Goal: Information Seeking & Learning: Learn about a topic

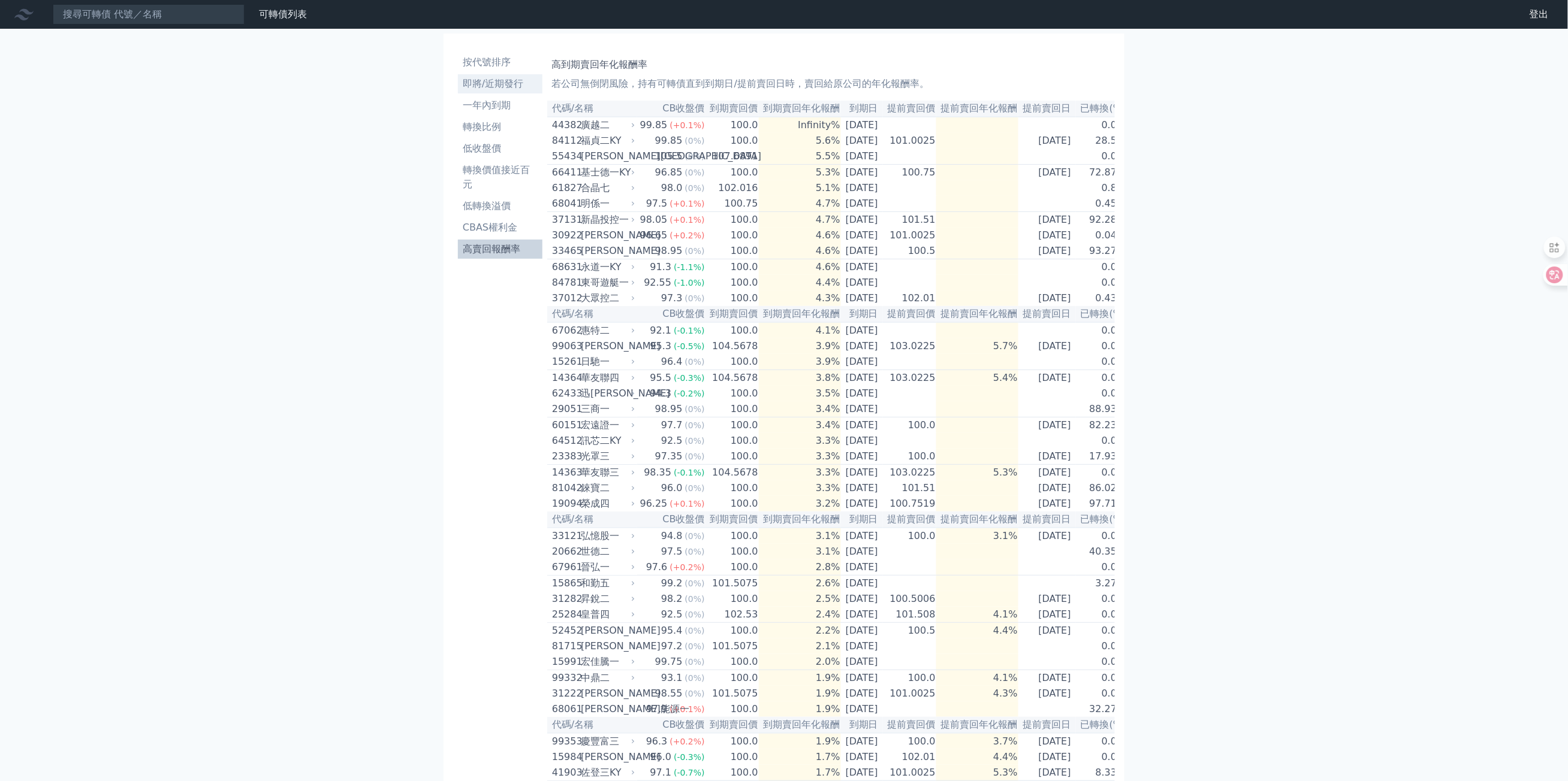
click at [508, 80] on li "即將/近期發行" at bounding box center [500, 83] width 84 height 15
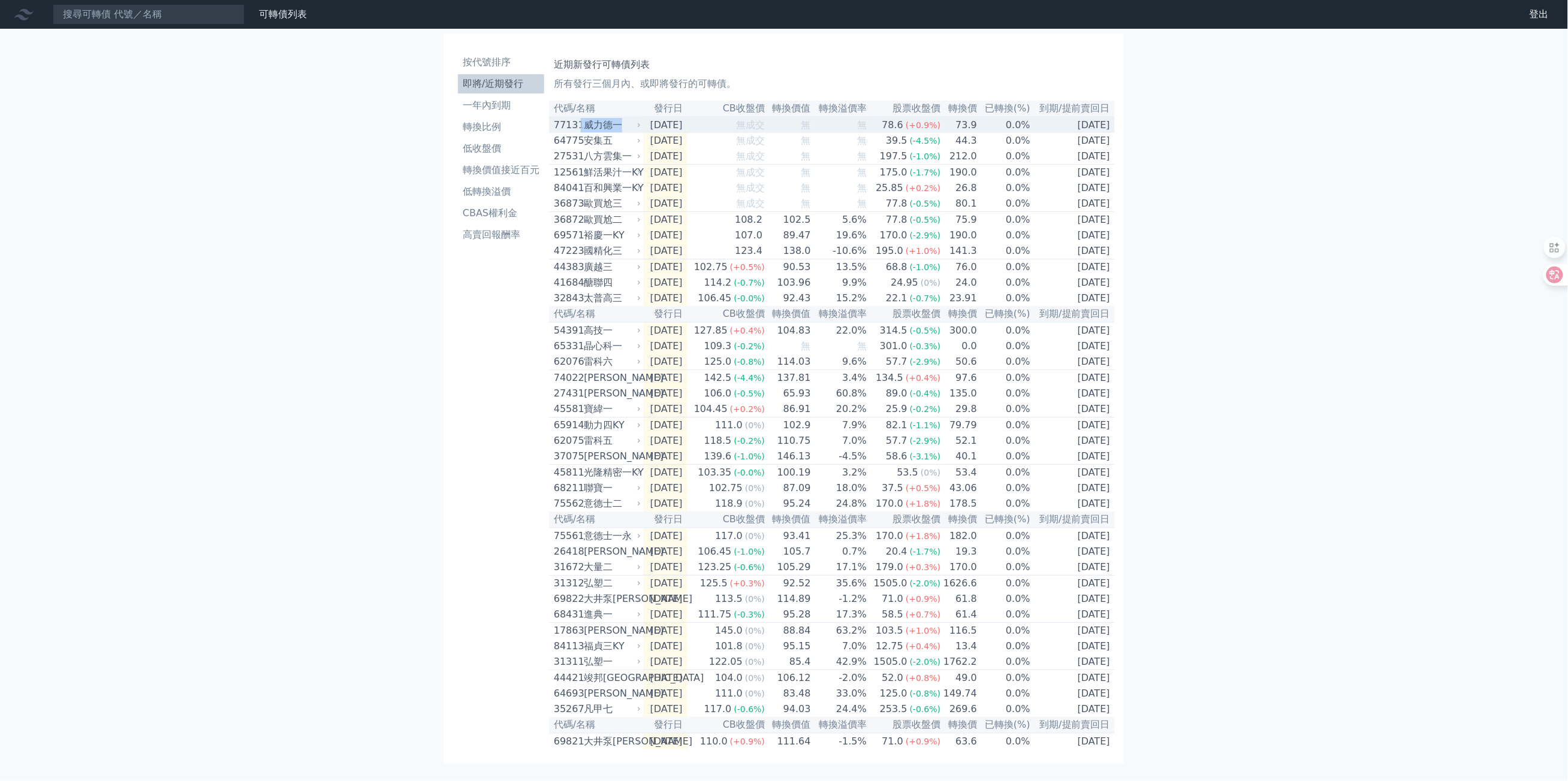
drag, startPoint x: 582, startPoint y: 128, endPoint x: 618, endPoint y: 128, distance: 36.0
click at [618, 128] on div "77131 威力德一" at bounding box center [594, 125] width 82 height 15
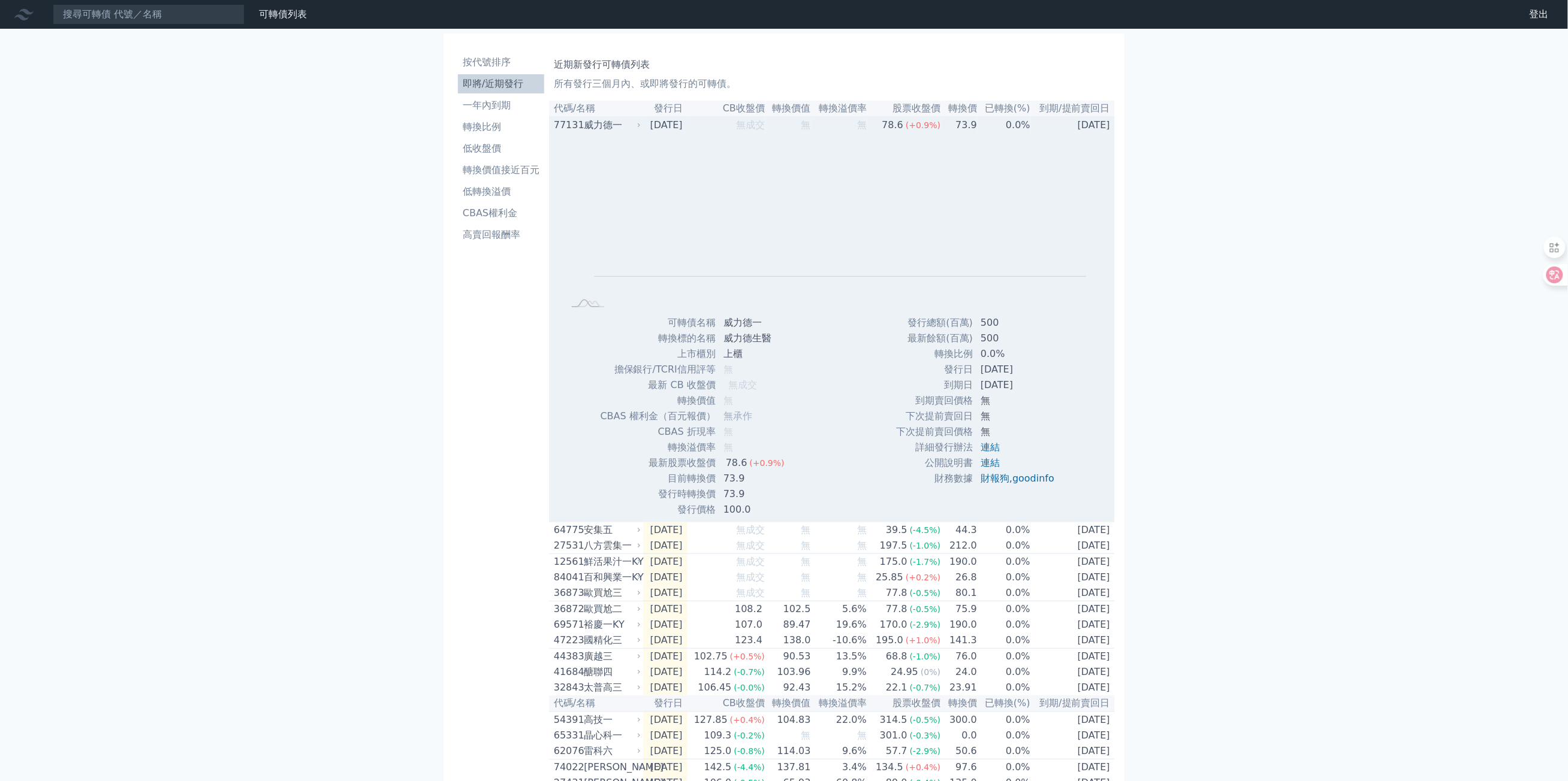
click at [688, 133] on td "[DATE]" at bounding box center [665, 125] width 45 height 16
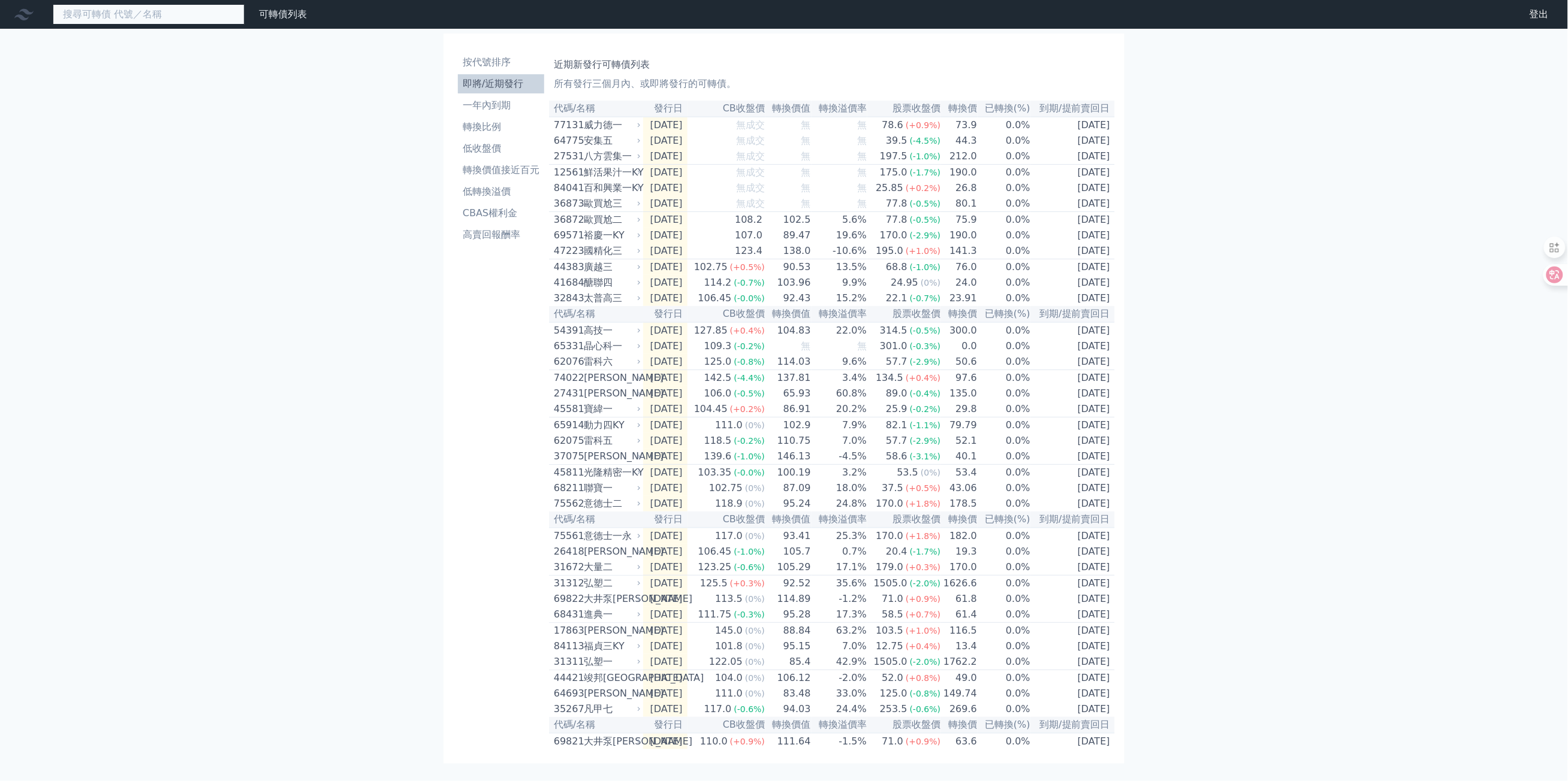
click at [158, 7] on input at bounding box center [148, 15] width 192 height 21
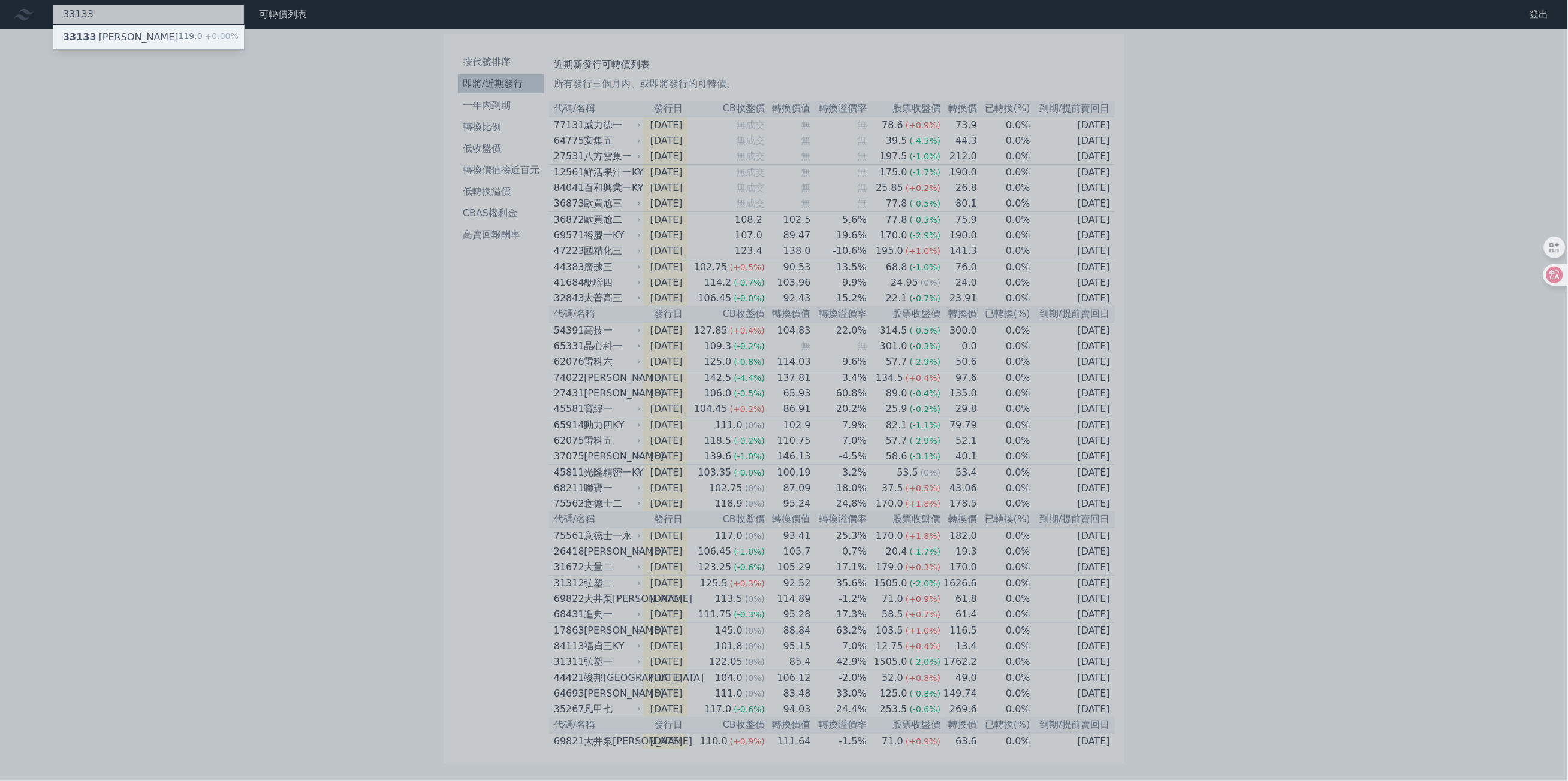
type input "33133"
click at [189, 41] on div "119.0 +0.00%" at bounding box center [209, 37] width 60 height 15
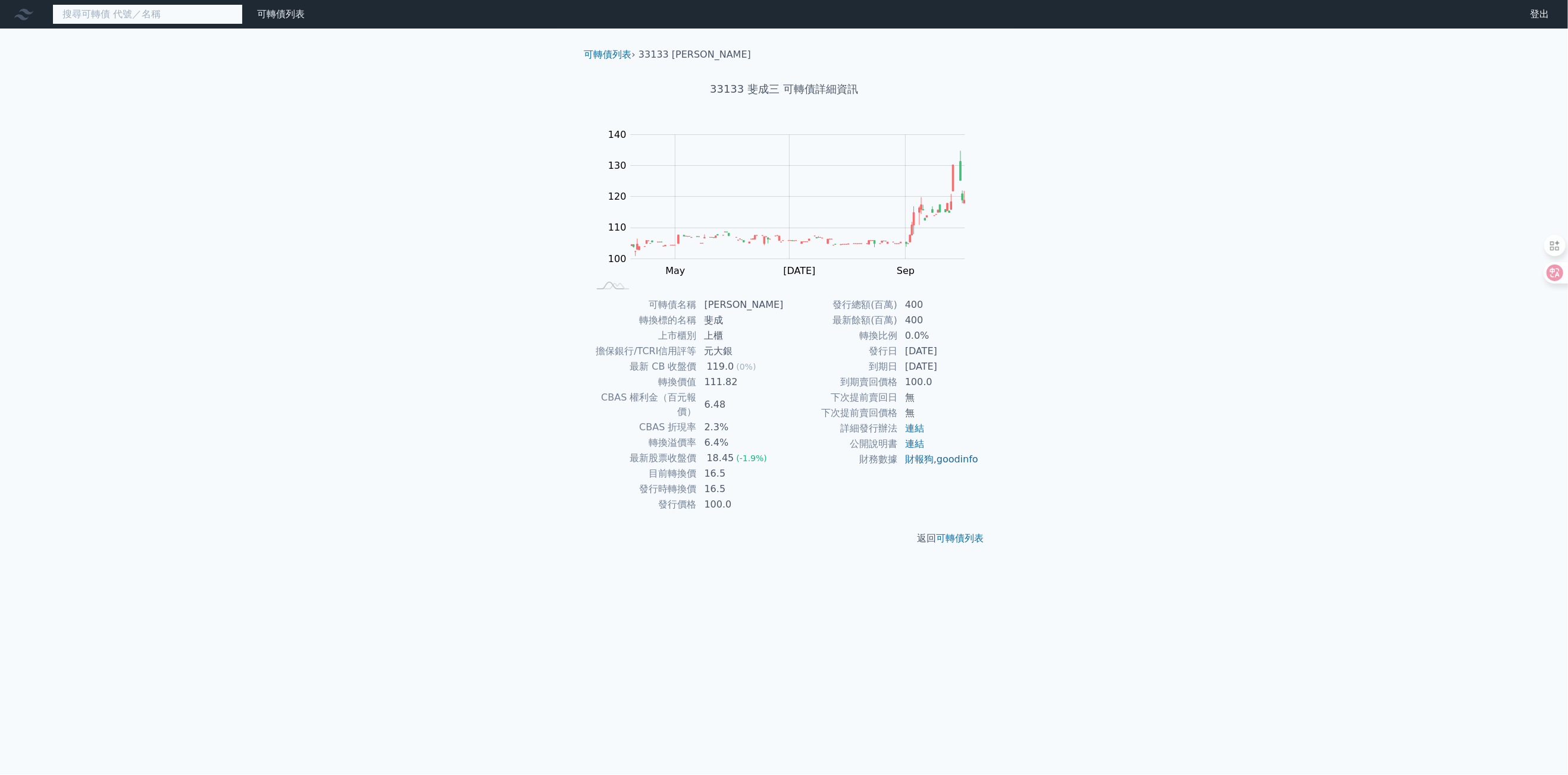
click at [96, 18] on input at bounding box center [147, 14] width 190 height 20
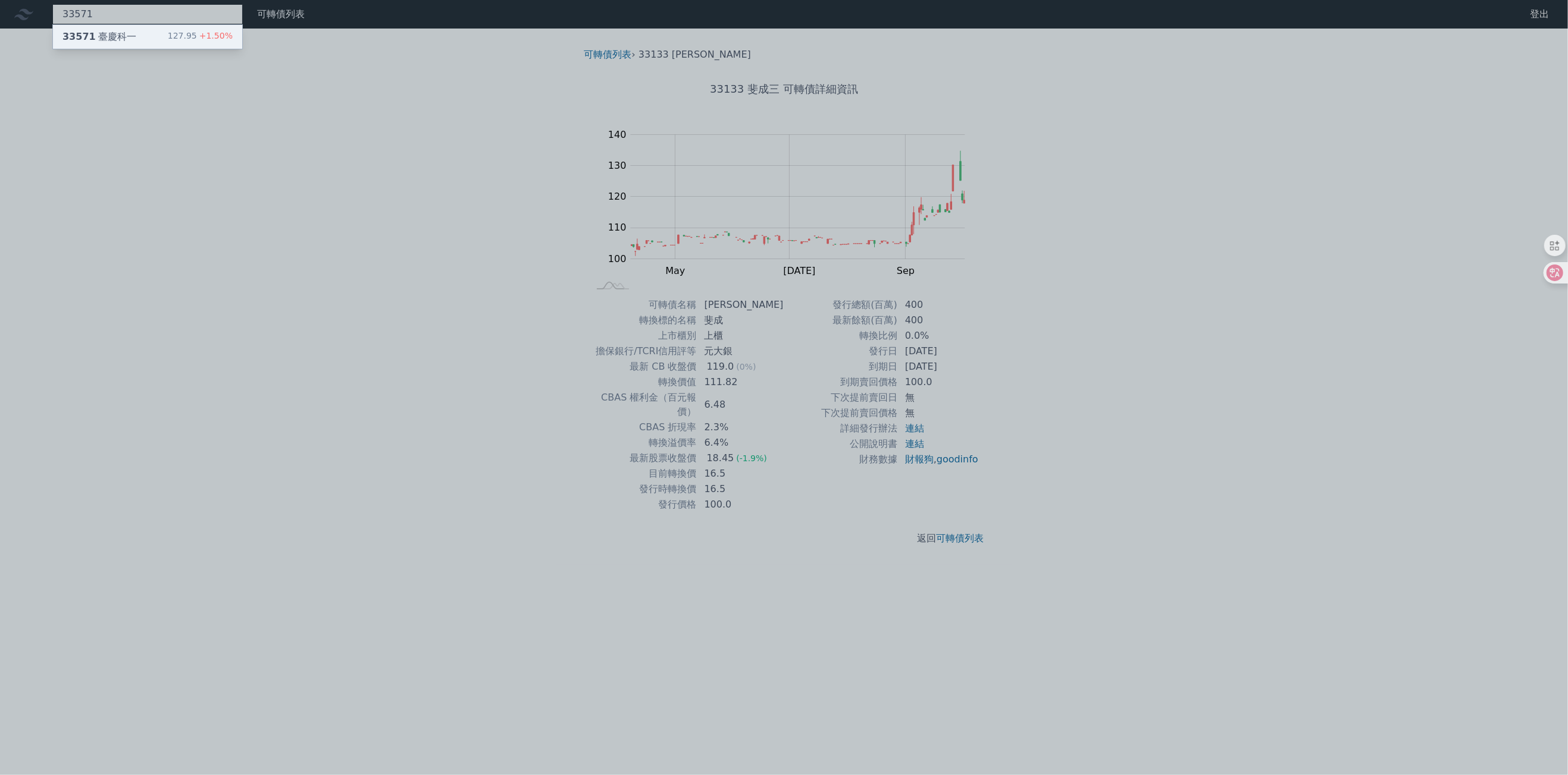
type input "33571"
click at [131, 42] on div "33571 臺慶科一" at bounding box center [99, 37] width 73 height 14
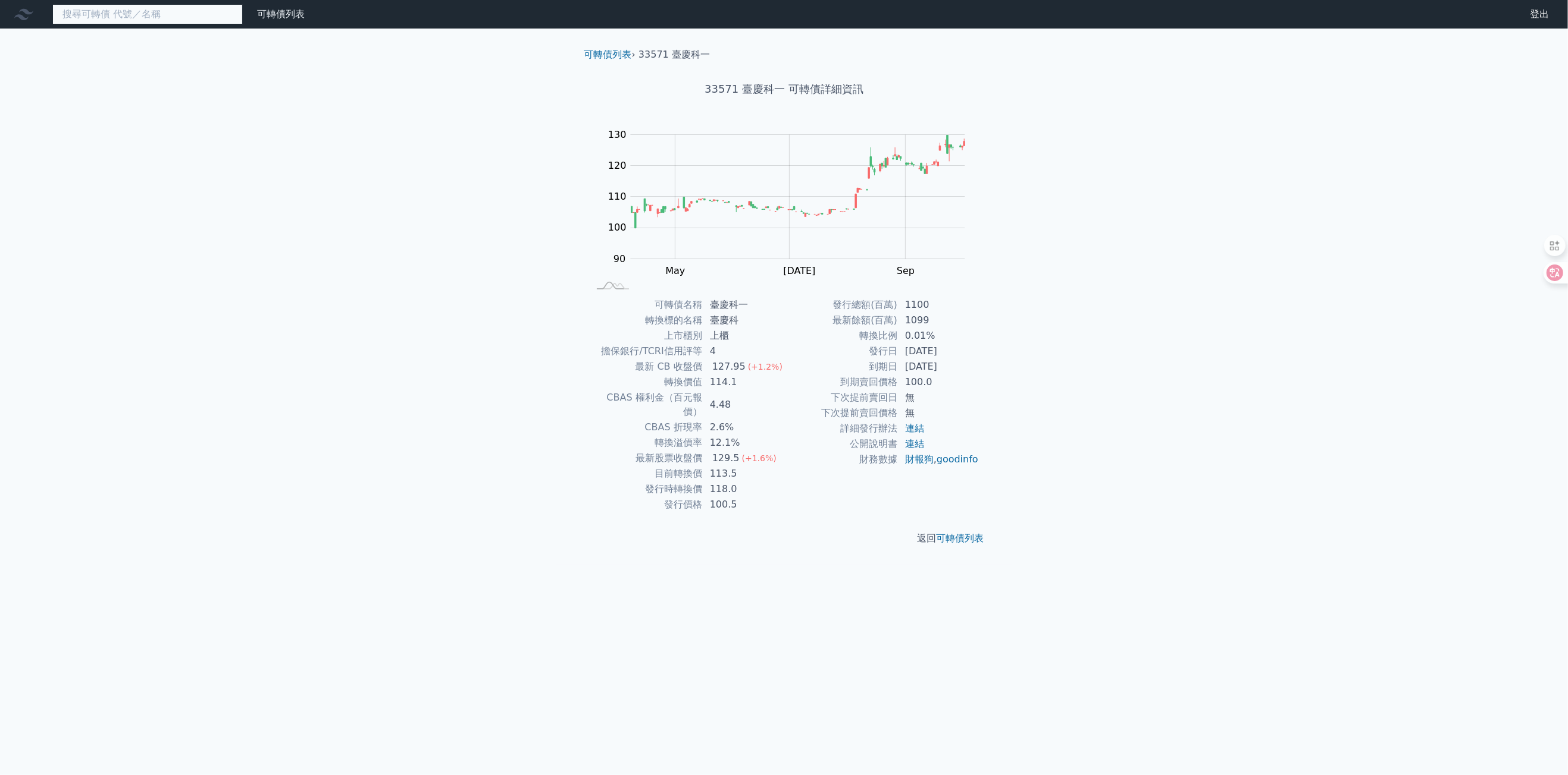
click at [151, 18] on input at bounding box center [147, 14] width 190 height 20
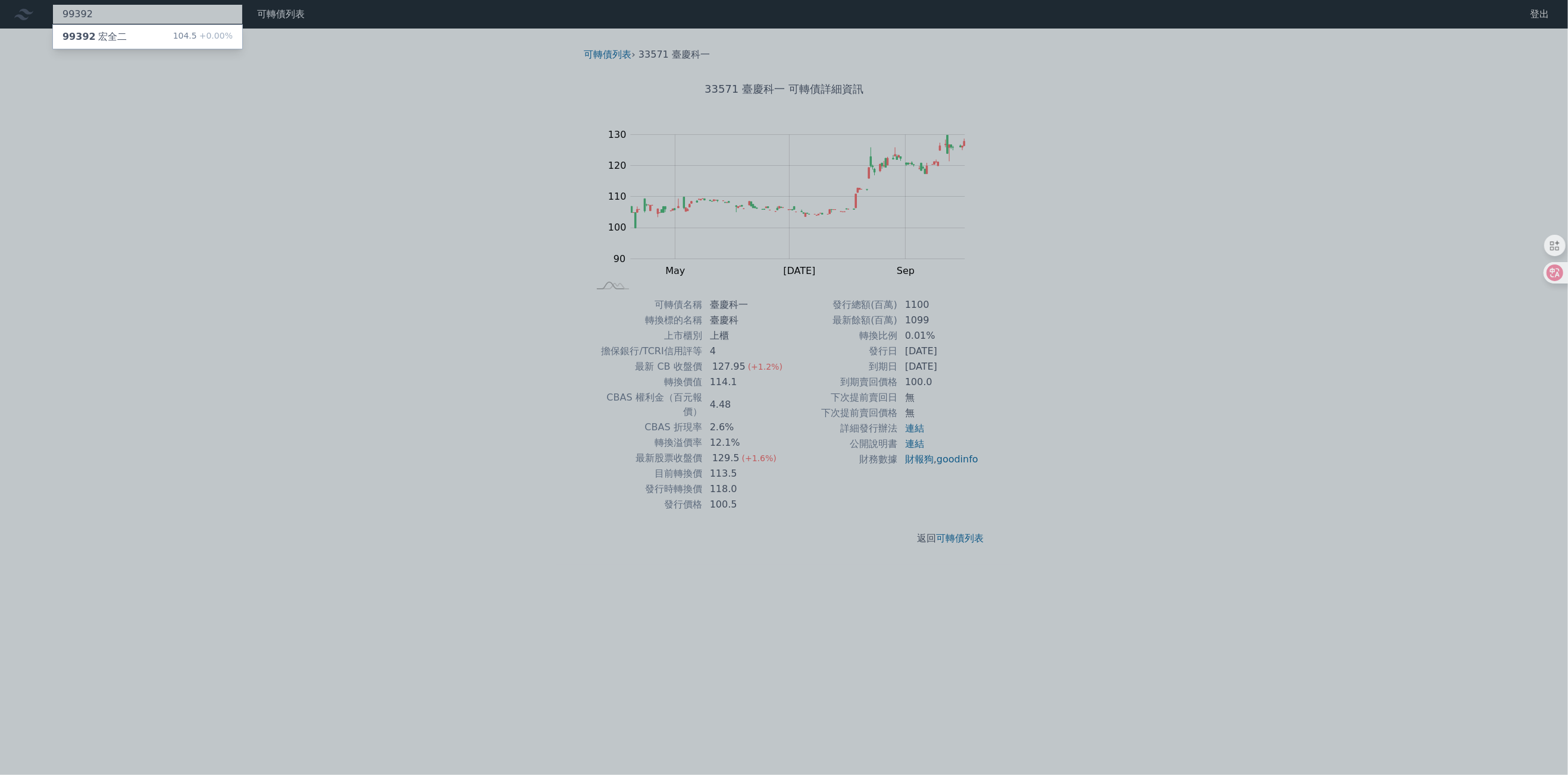
type input "99392"
click at [215, 43] on div "104.5 +0.00%" at bounding box center [203, 37] width 60 height 14
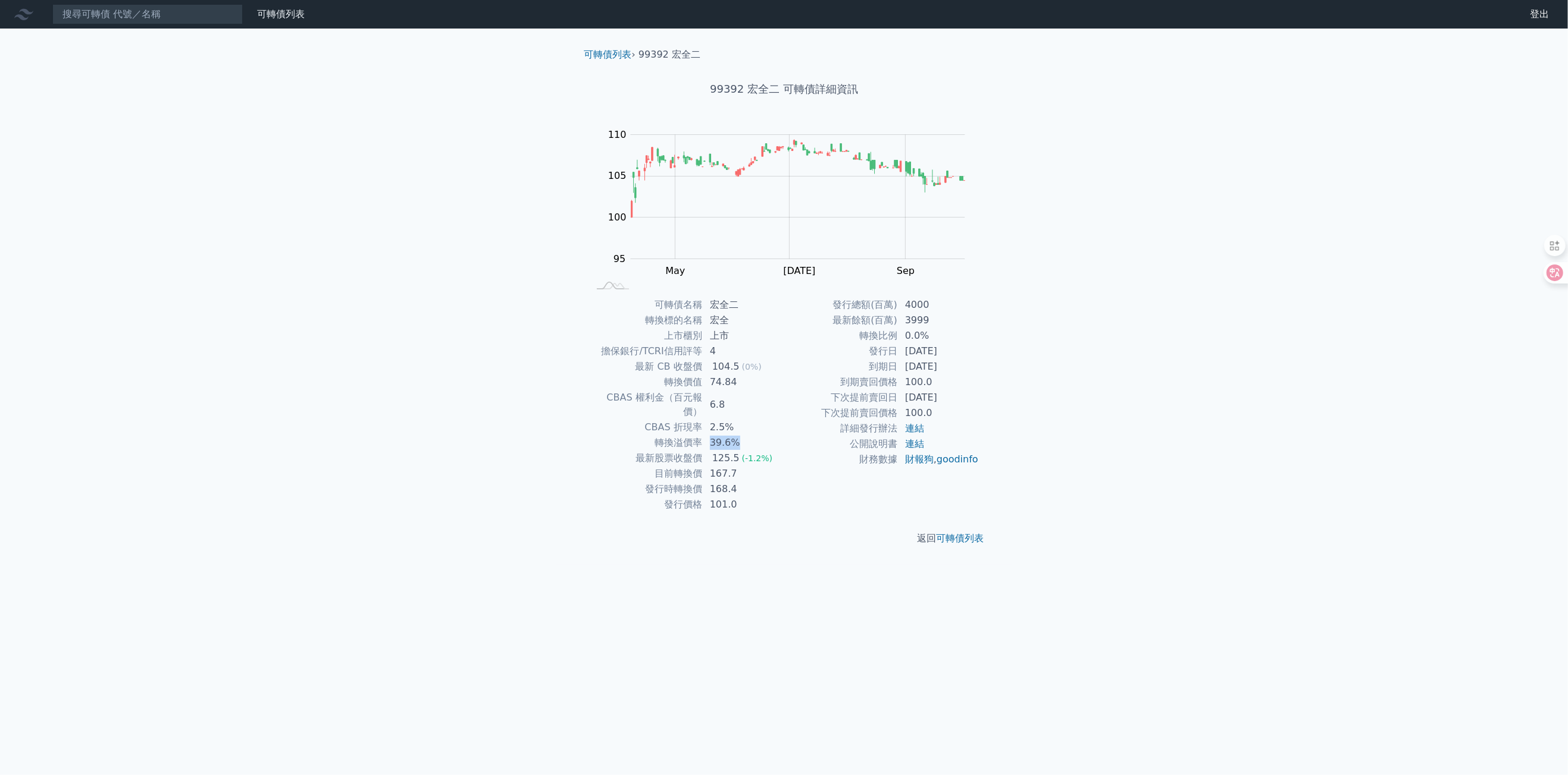
drag, startPoint x: 706, startPoint y: 425, endPoint x: 749, endPoint y: 430, distance: 43.3
click at [749, 435] on td "39.6%" at bounding box center [744, 442] width 82 height 15
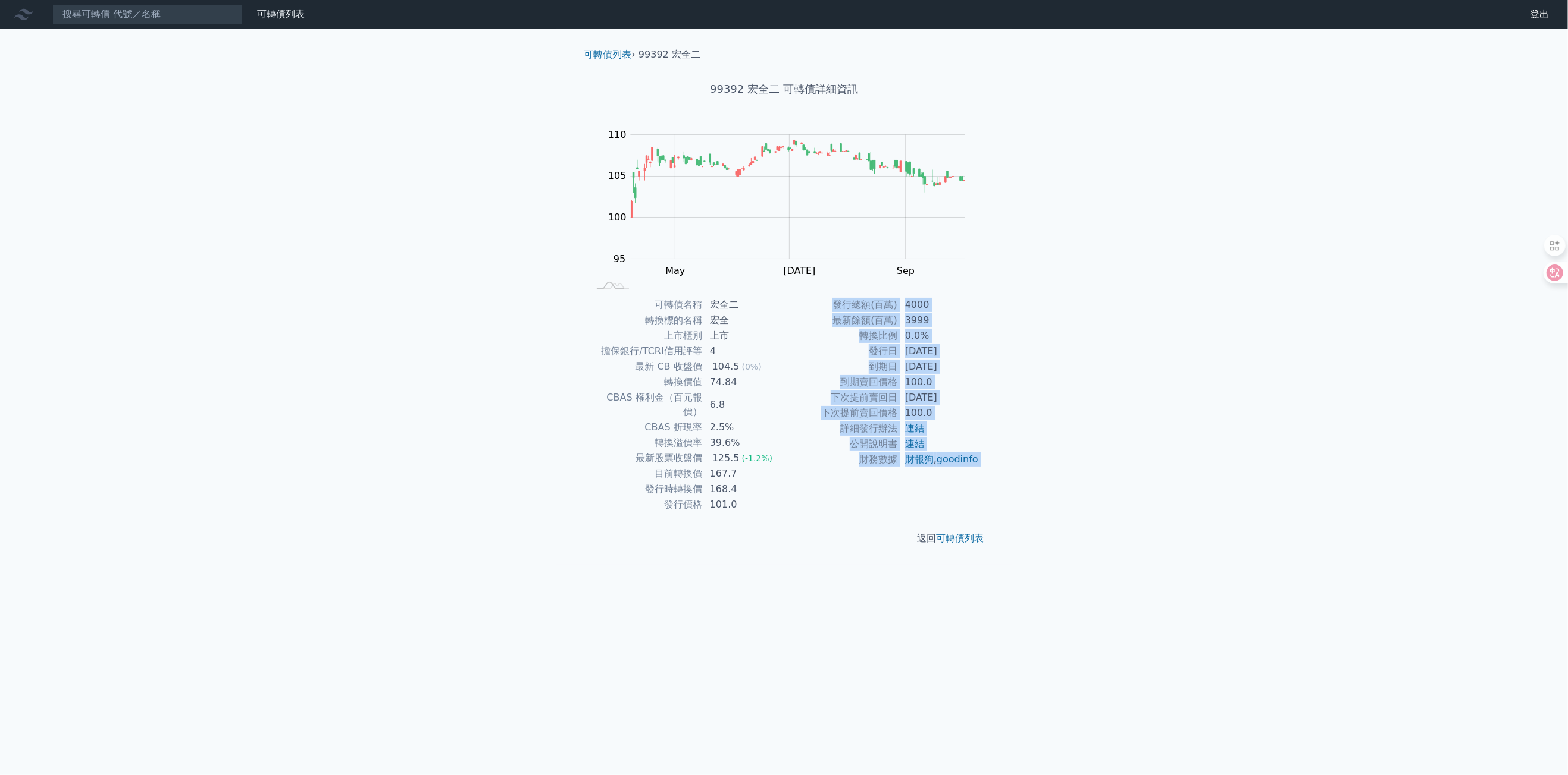
drag, startPoint x: 749, startPoint y: 430, endPoint x: 828, endPoint y: 508, distance: 111.0
click at [828, 508] on div "可轉債列表 › 99392 宏全二 99392 宏全二 可轉債詳細資訊 Zoom Out 100 94 96 98 100 115 110 105 95 90…" at bounding box center [784, 296] width 419 height 536
drag, startPoint x: 828, startPoint y: 508, endPoint x: 809, endPoint y: 531, distance: 29.8
click at [810, 531] on div "返回 可轉債列表" at bounding box center [784, 538] width 419 height 52
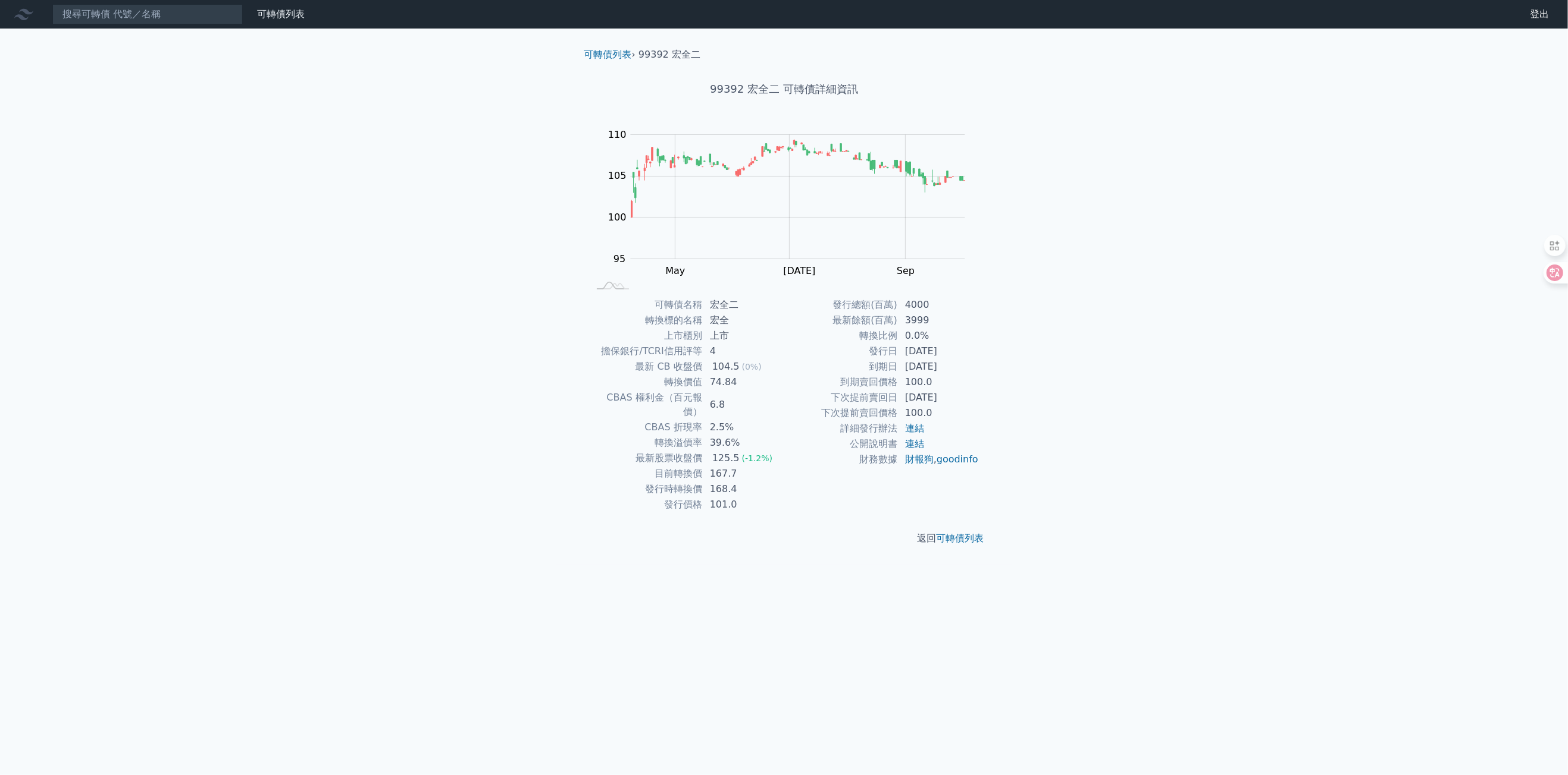
click at [1235, 600] on div "可轉債列表 財務數據 可轉債列表 財務數據 登出 登出 可轉債列表 › 99392 宏全二 99392 宏全二 可轉債詳細資訊 Zoom Out 100 94…" at bounding box center [784, 387] width 1568 height 775
click at [976, 533] on link "可轉債列表" at bounding box center [961, 538] width 48 height 11
click at [943, 465] on link "goodinfo" at bounding box center [957, 459] width 42 height 11
click at [941, 465] on link "goodinfo" at bounding box center [957, 459] width 42 height 11
